Goal: Task Accomplishment & Management: Manage account settings

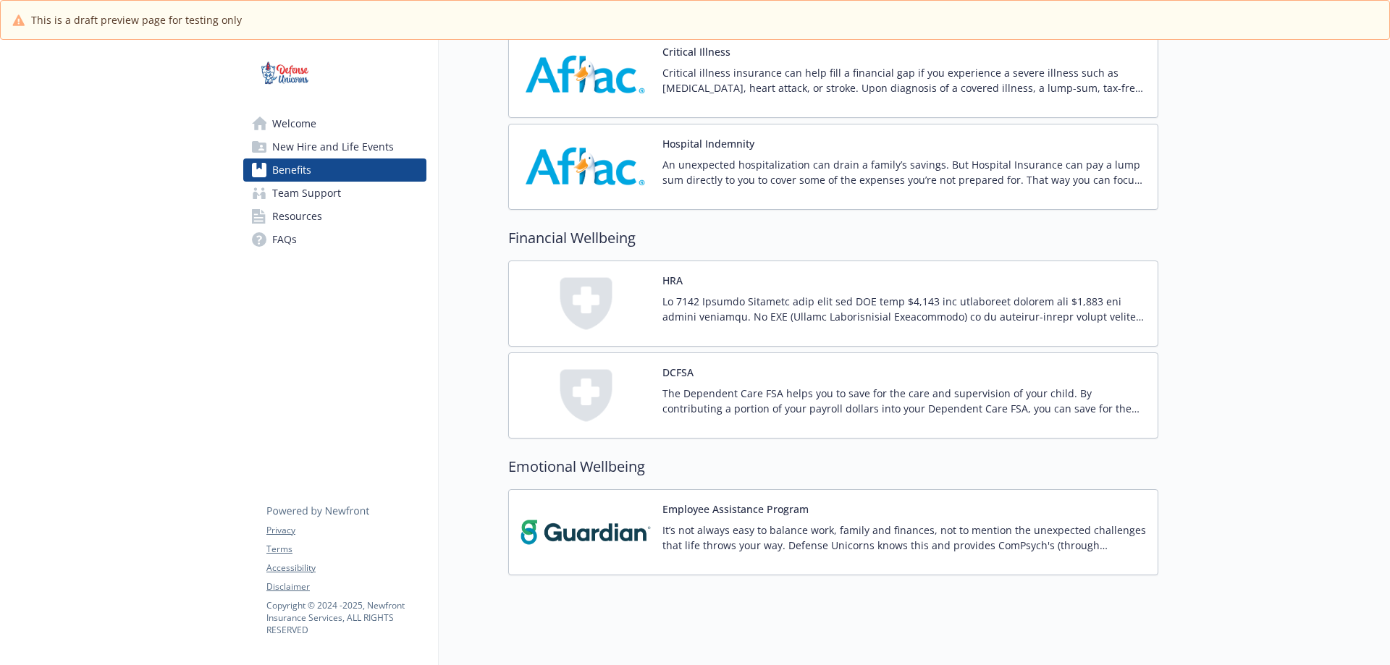
scroll to position [1245, 0]
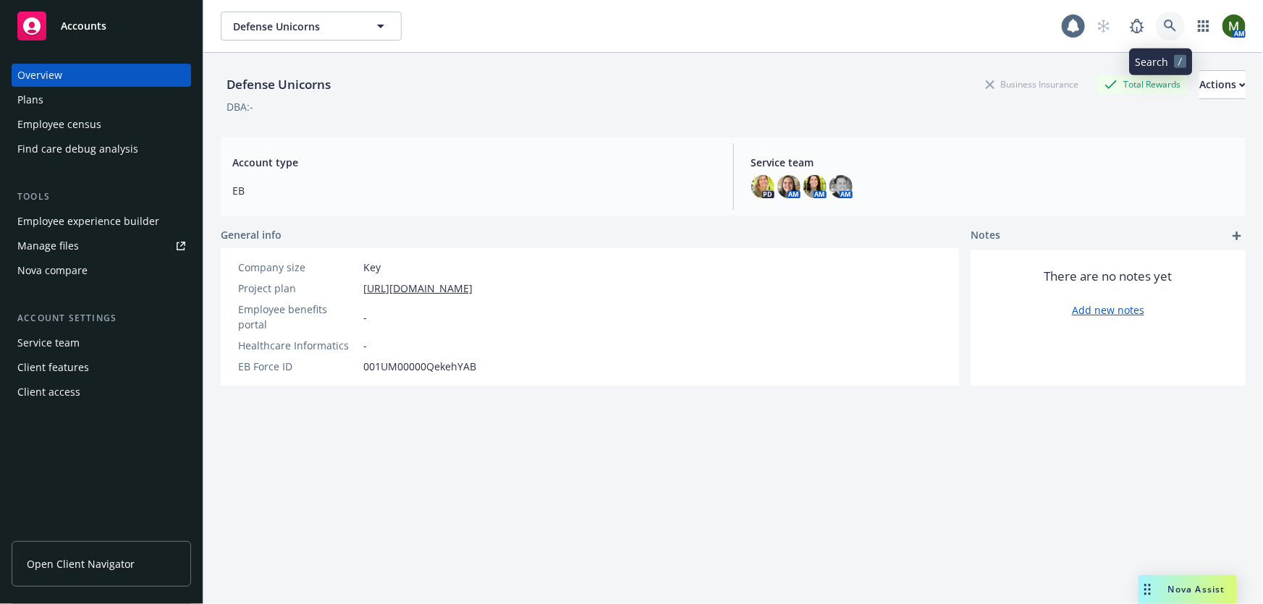
click at [1164, 26] on icon at bounding box center [1170, 26] width 13 height 13
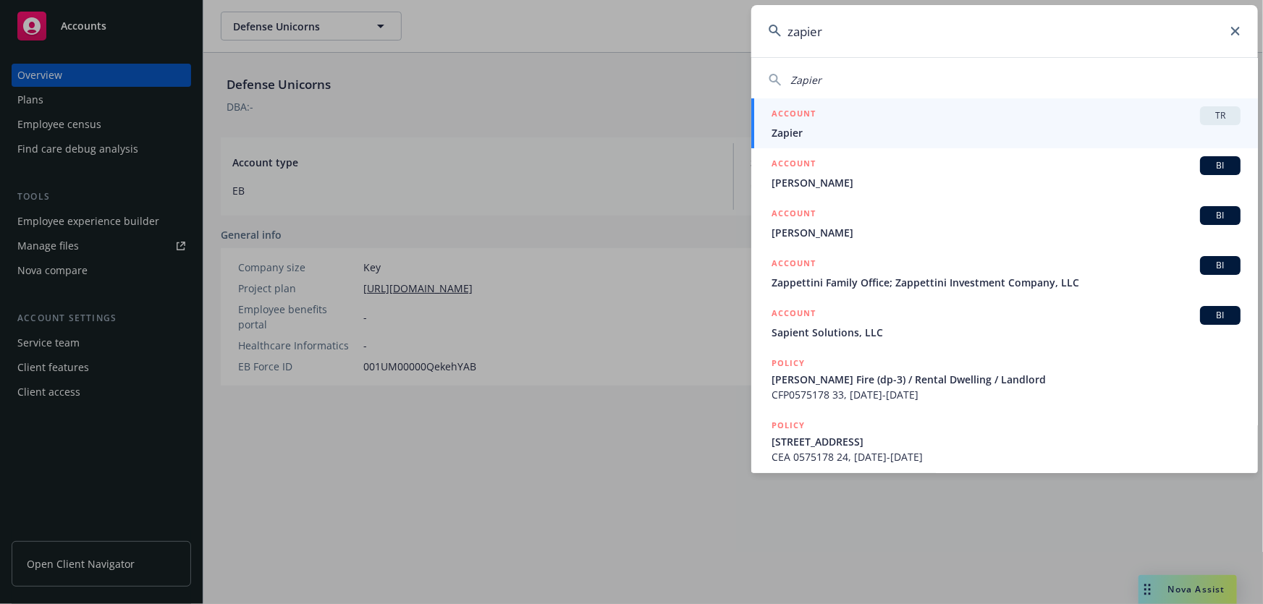
type input "zapier"
click at [1005, 124] on div "ACCOUNT TR" at bounding box center [1005, 115] width 469 height 19
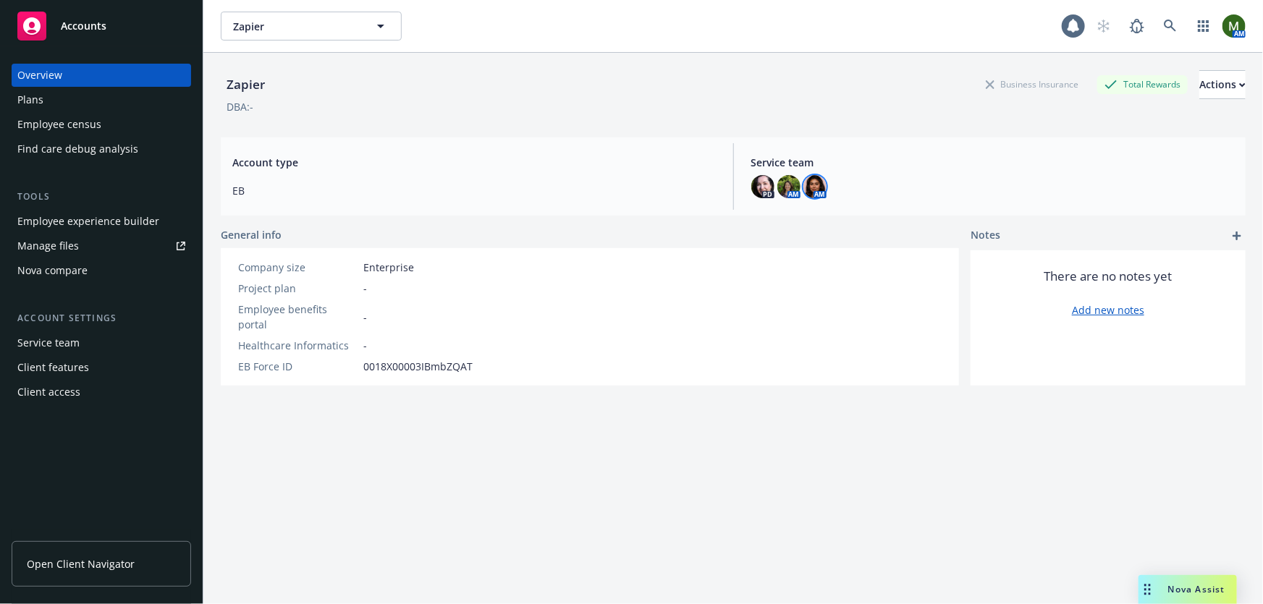
click at [811, 188] on img at bounding box center [814, 186] width 23 height 23
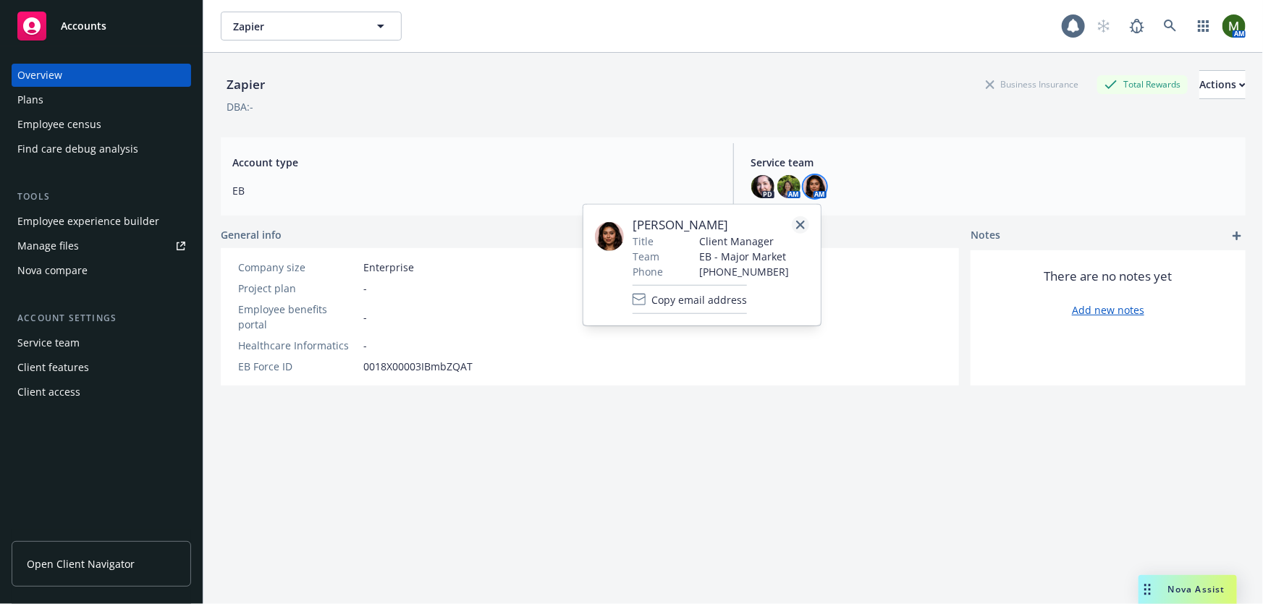
click at [800, 224] on icon "close" at bounding box center [800, 225] width 9 height 9
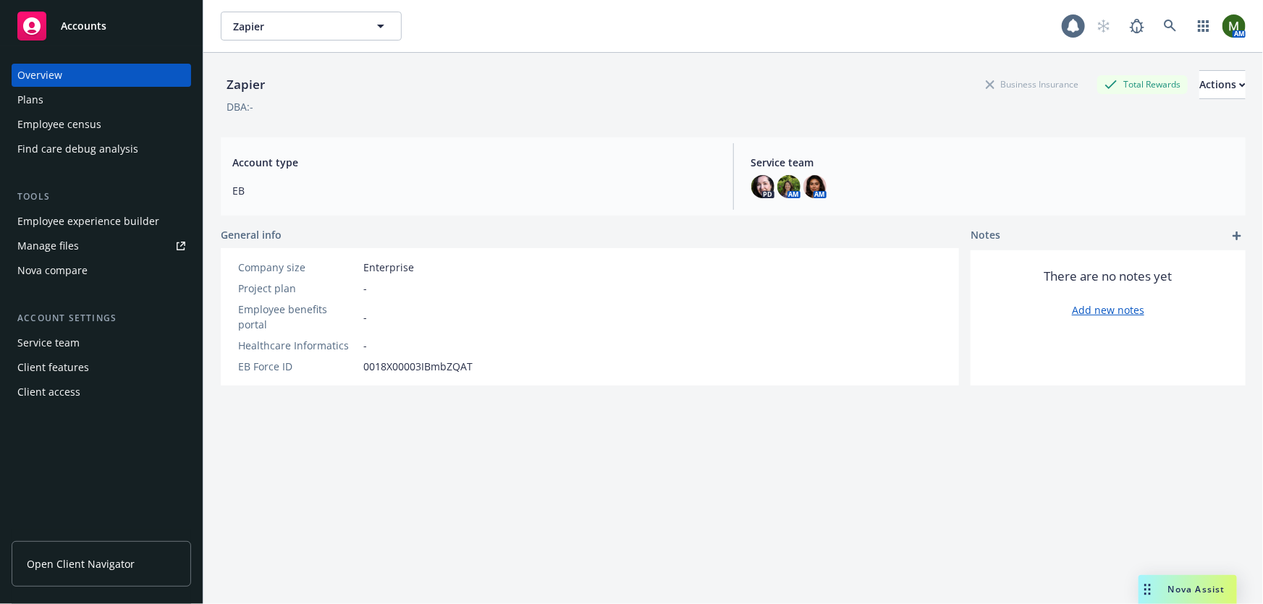
click at [96, 98] on div "Plans" at bounding box center [101, 99] width 168 height 23
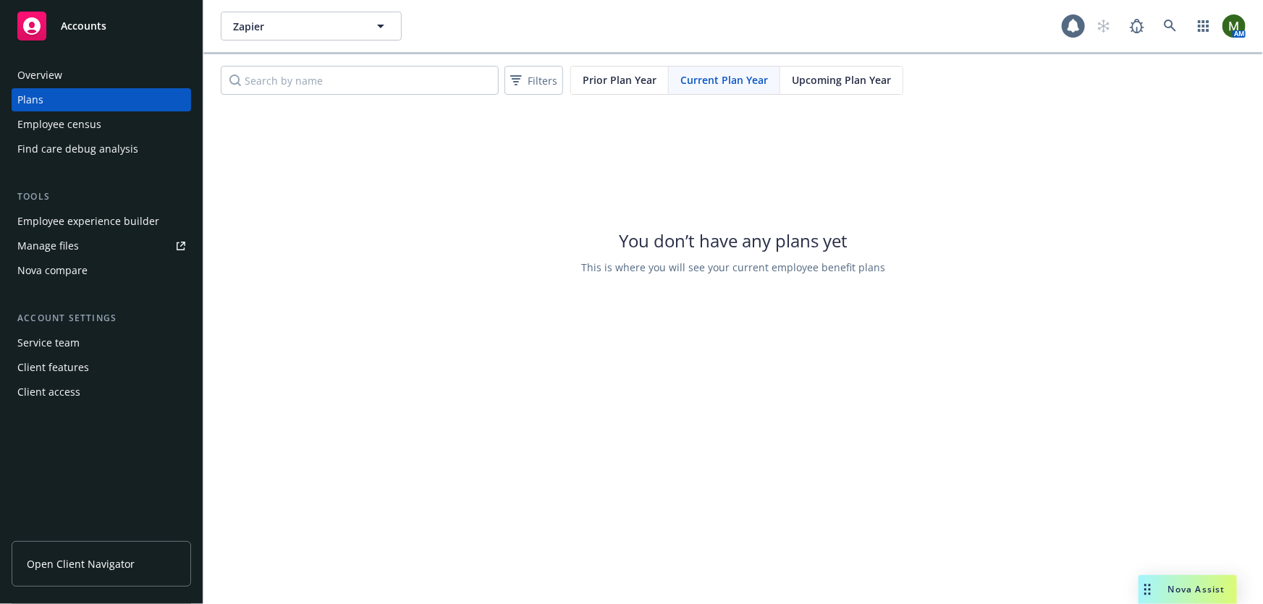
click at [80, 366] on div "Client features" at bounding box center [53, 367] width 72 height 23
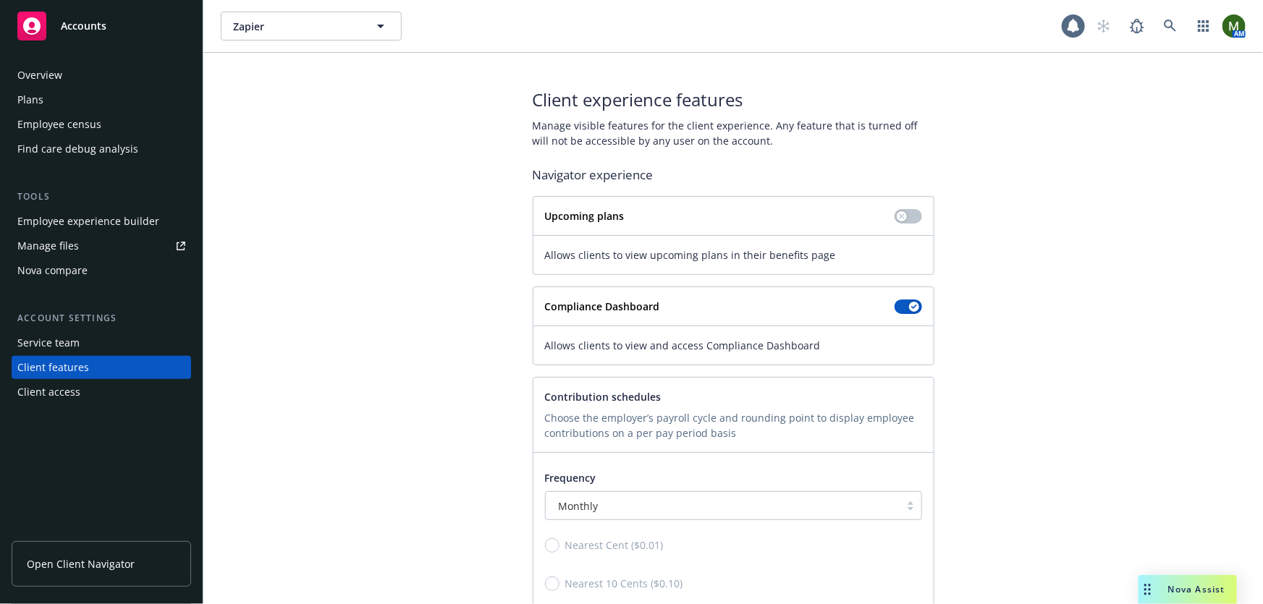
click at [93, 344] on div "Service team" at bounding box center [101, 342] width 168 height 23
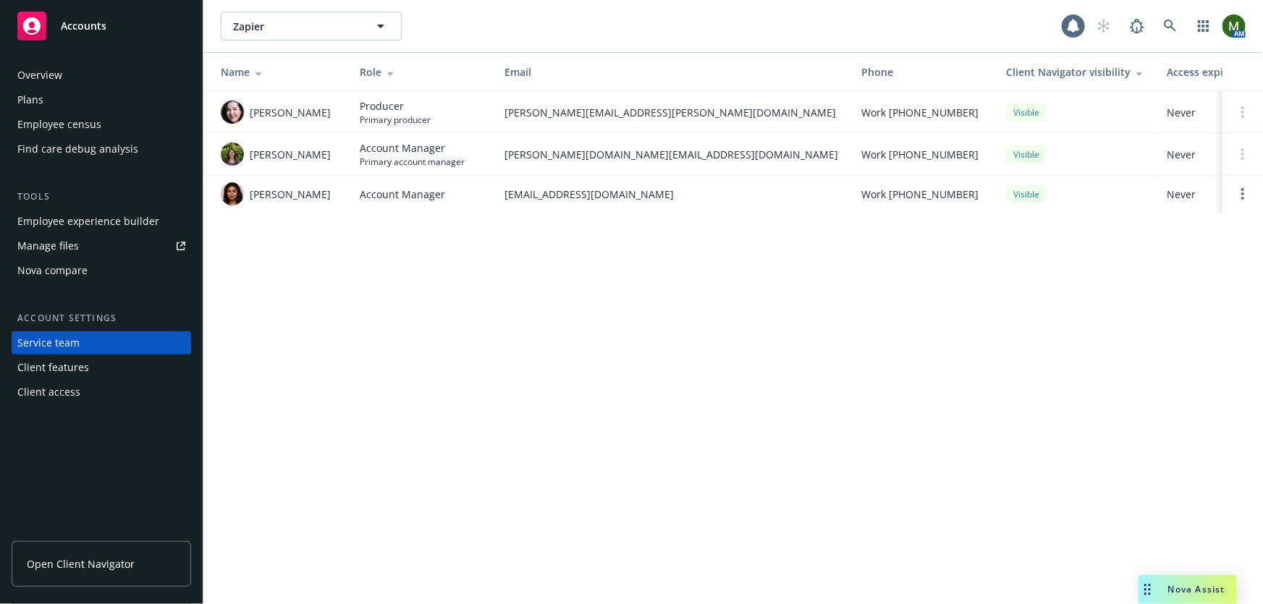
click at [88, 389] on div "Client access" at bounding box center [101, 392] width 168 height 23
